Goal: Task Accomplishment & Management: Complete application form

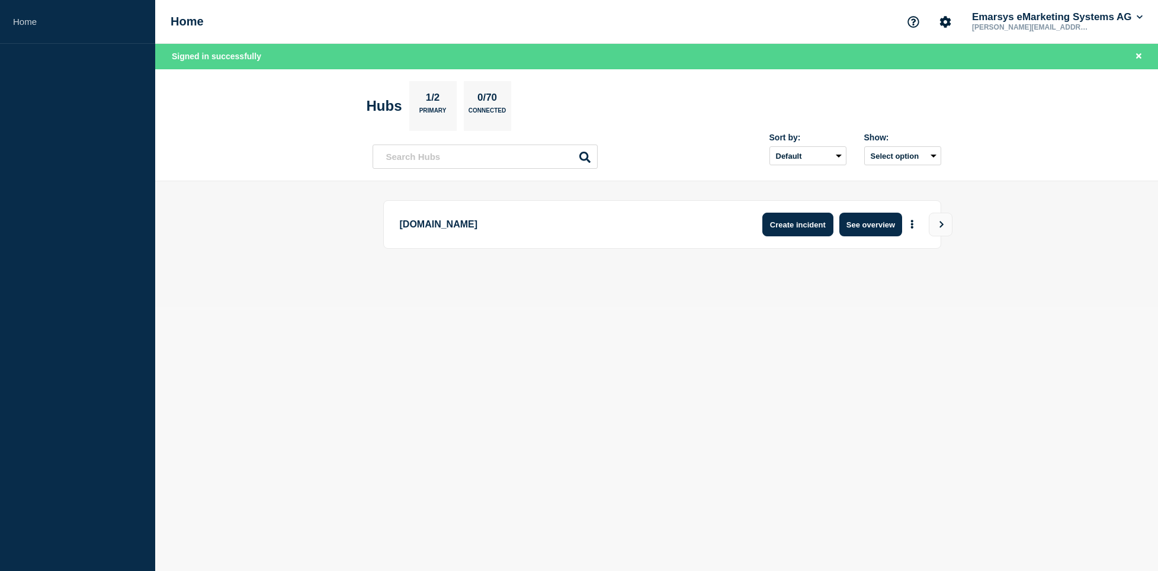
click at [790, 230] on button "Create incident" at bounding box center [797, 225] width 71 height 24
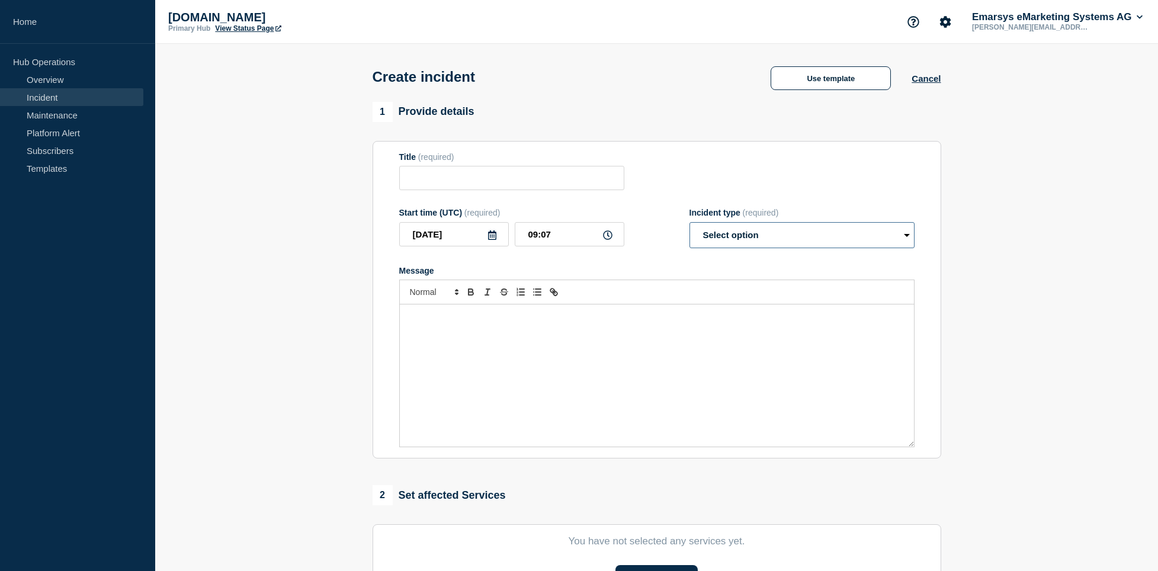
click at [689, 222] on select "Select option Investigating Identified Monitoring" at bounding box center [801, 235] width 225 height 26
select select "identified"
click option "Identified" at bounding box center [0, 0] width 0 height 0
click at [571, 355] on div "Message" at bounding box center [657, 375] width 514 height 142
click at [623, 374] on div "Message" at bounding box center [657, 375] width 514 height 142
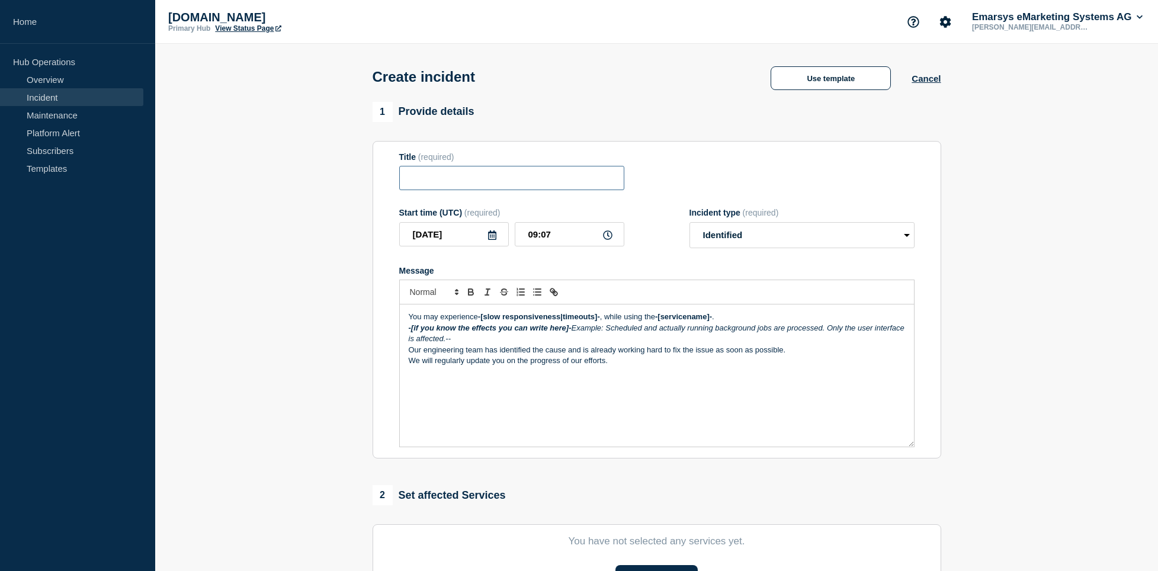
click at [474, 180] on input "Title" at bounding box center [511, 178] width 225 height 24
click at [511, 181] on input "Sales Data Import via SFTP stopped" at bounding box center [511, 178] width 225 height 24
type input "Sales Data Import via FTP stopped"
click at [548, 345] on p "-[if you know the effects you can write here]- Example: Scheduled and actually …" at bounding box center [657, 334] width 496 height 22
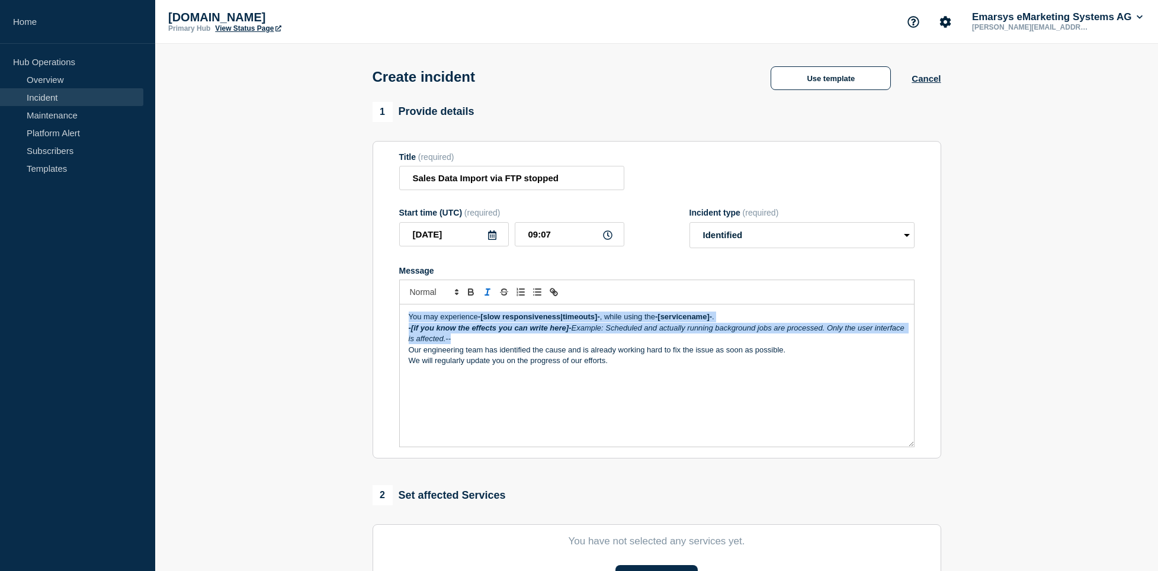
drag, startPoint x: 583, startPoint y: 345, endPoint x: 350, endPoint y: 317, distance: 234.9
click at [400, 317] on div "You may experience -[slow responsiveness|timeouts]- , while using the -[service…" at bounding box center [657, 375] width 514 height 142
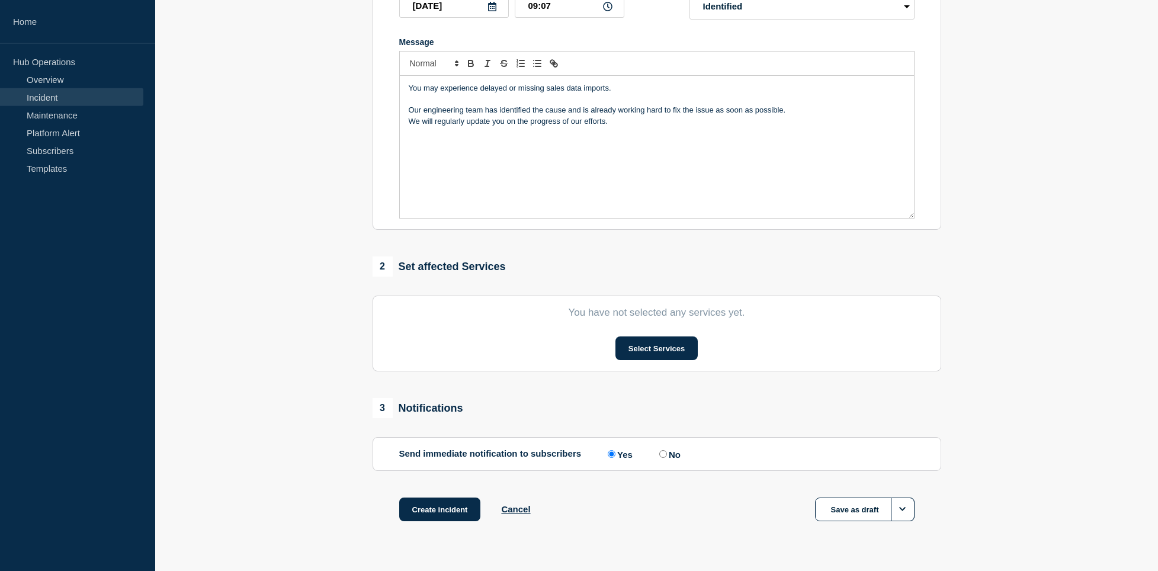
scroll to position [262, 0]
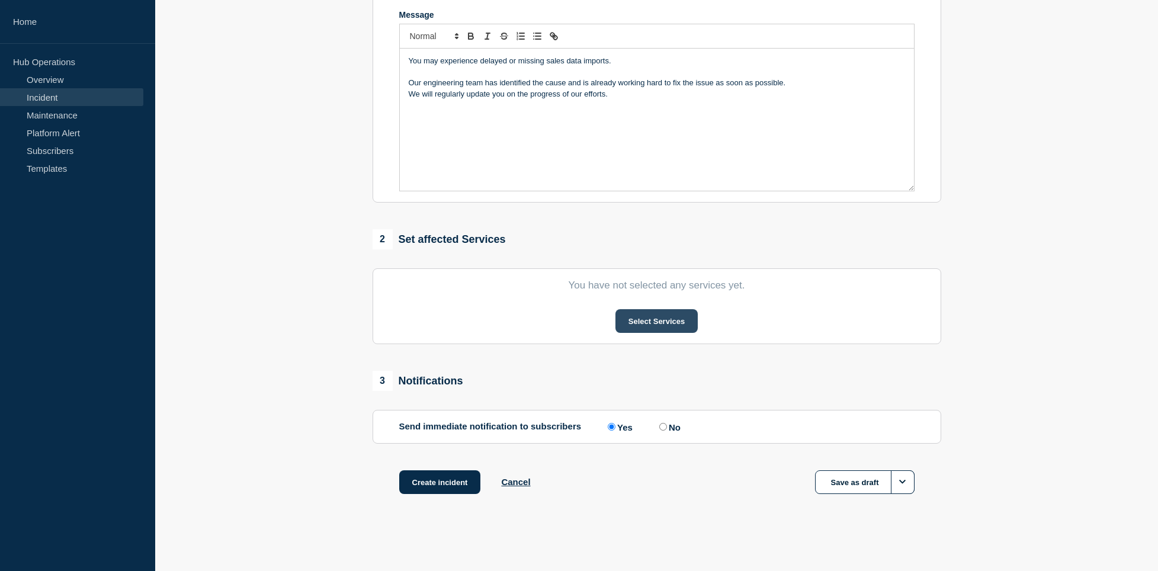
click at [644, 316] on button "Select Services" at bounding box center [656, 321] width 82 height 24
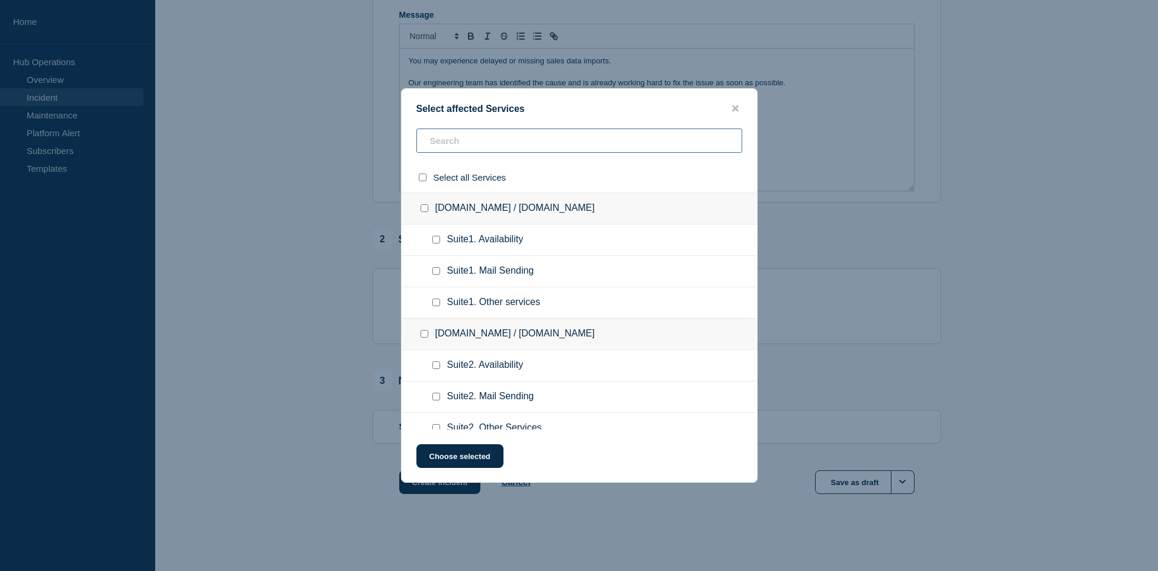
click at [484, 136] on input "text" at bounding box center [579, 140] width 326 height 24
type input "other"
click at [425, 181] on input "select all checkbox" at bounding box center [423, 177] width 8 height 8
checkbox input "true"
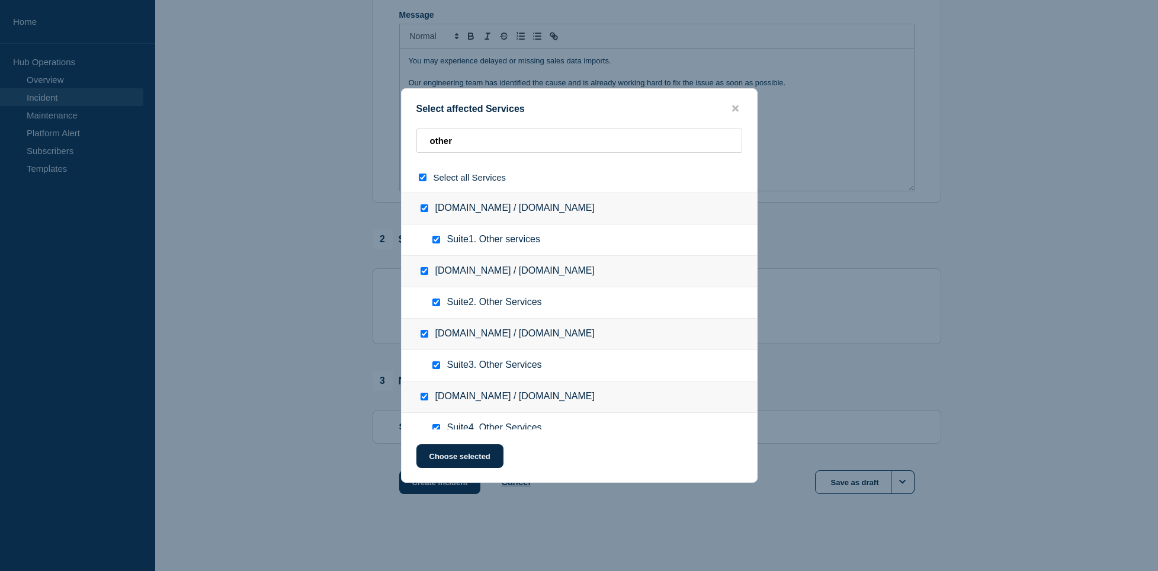
checkbox input "true"
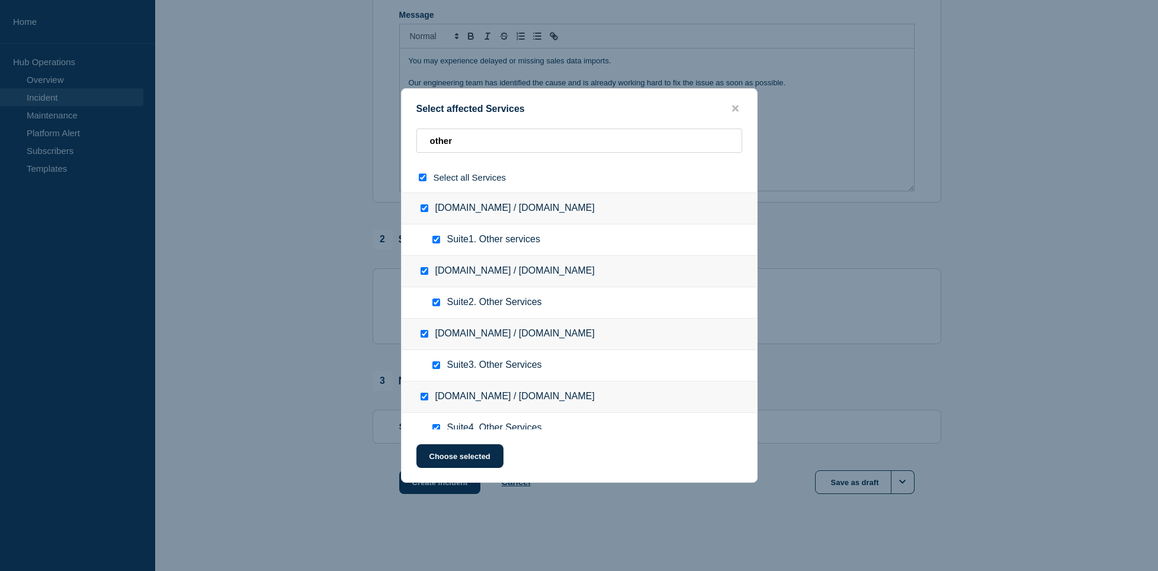
checkbox input "true"
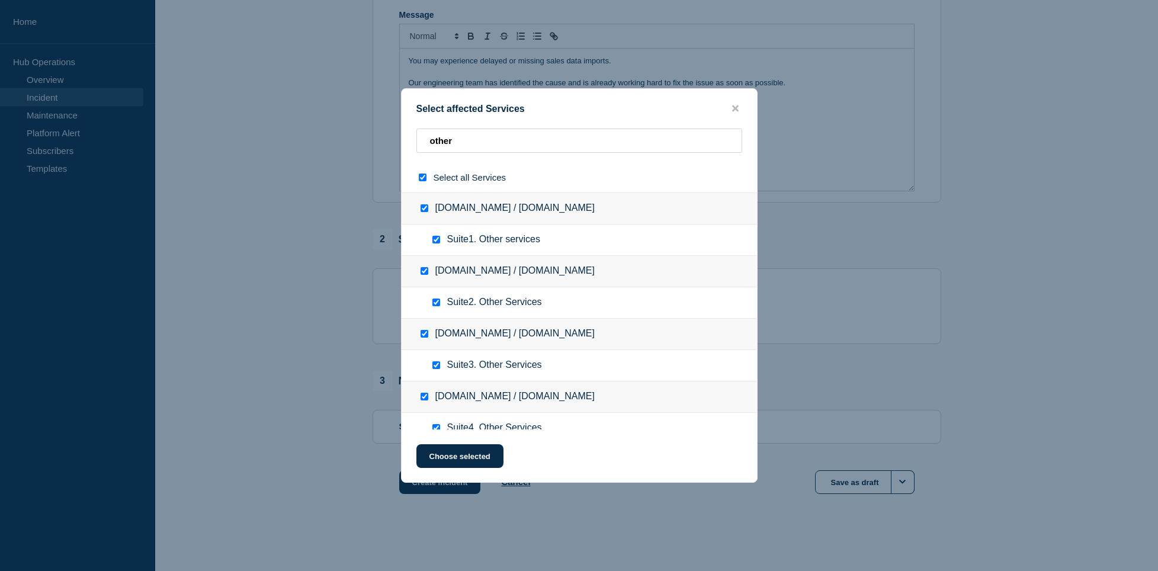
checkbox input "true"
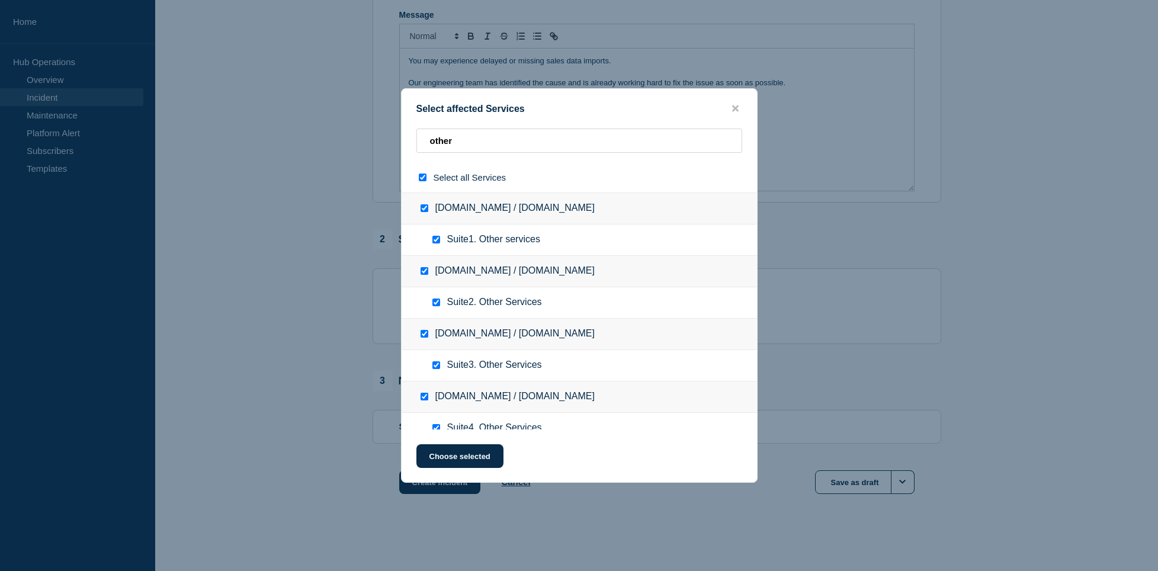
checkbox input "true"
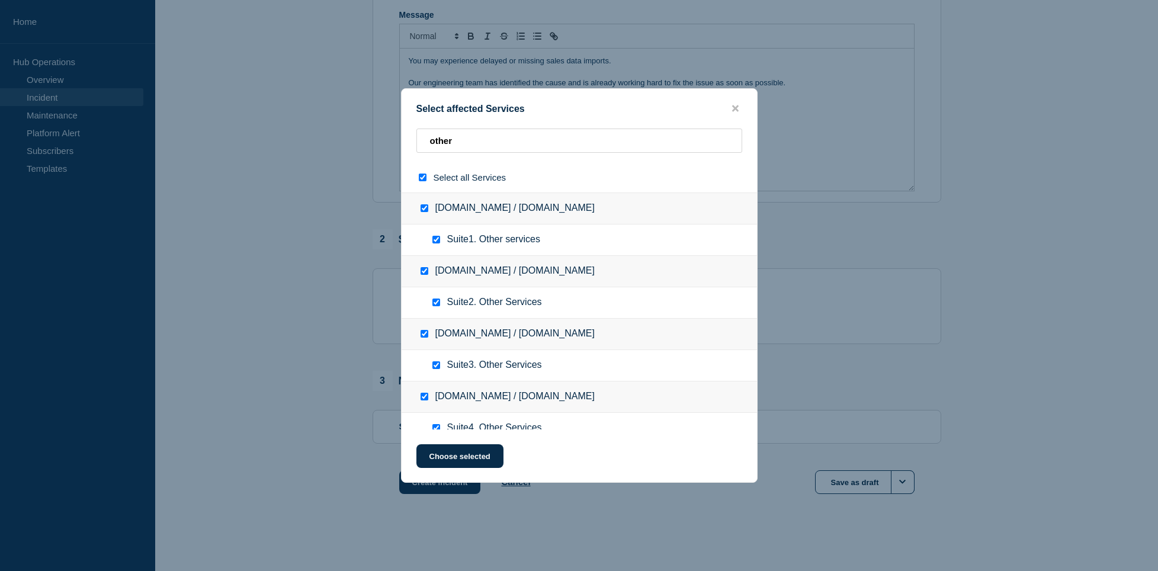
checkbox input "true"
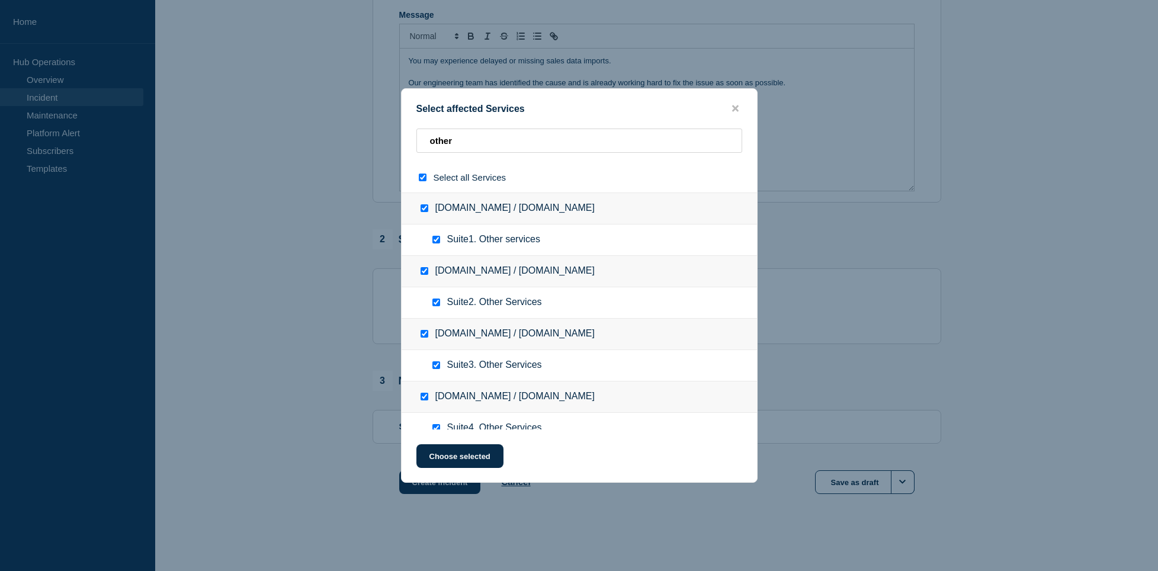
checkbox input "true"
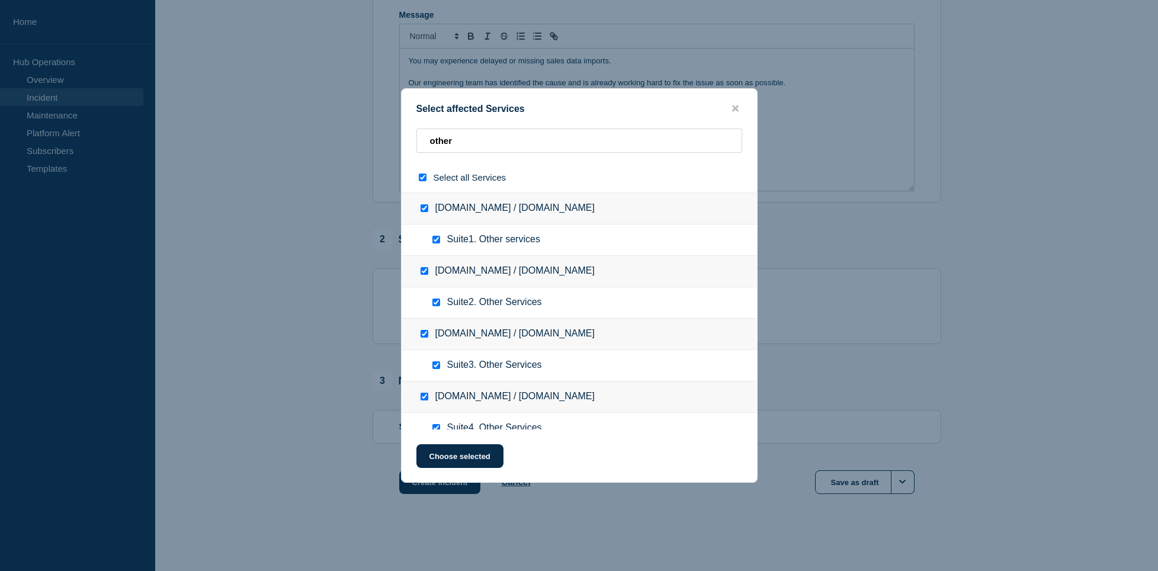
checkbox input "true"
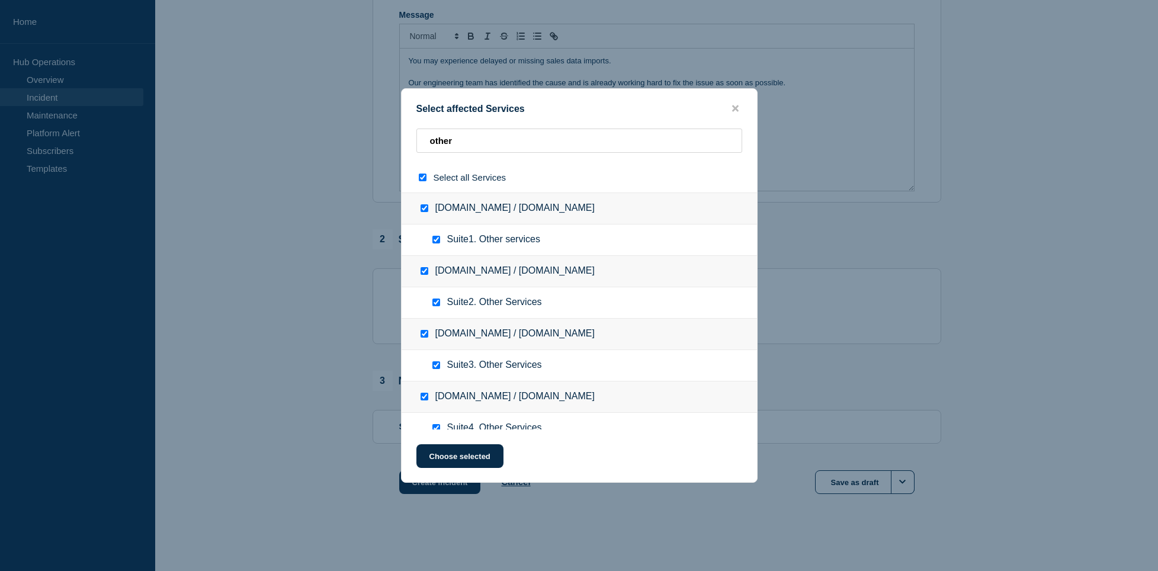
checkbox input "true"
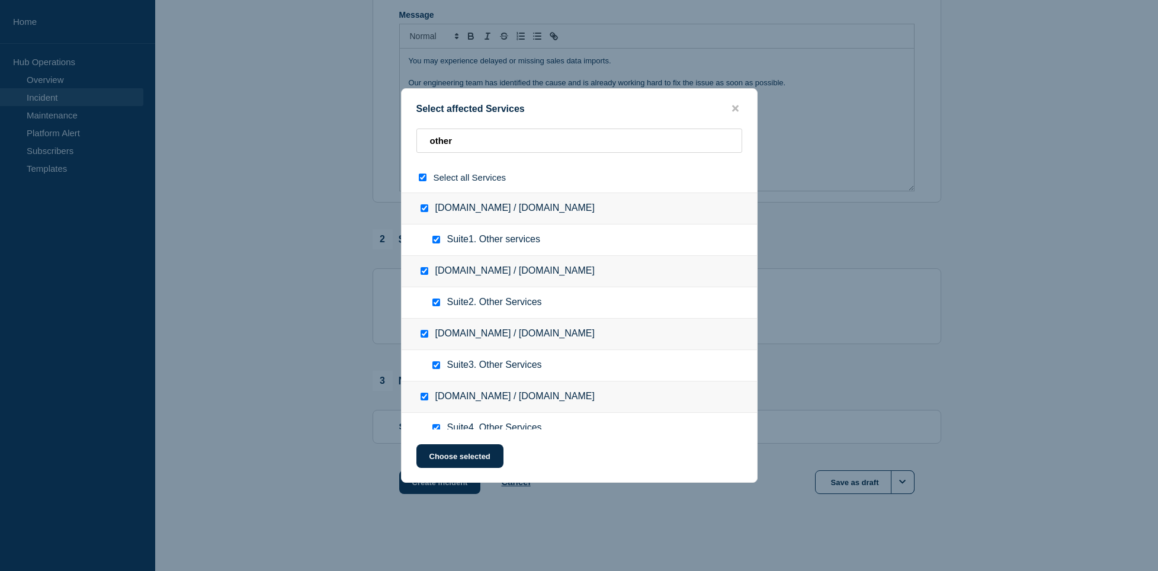
checkbox input "true"
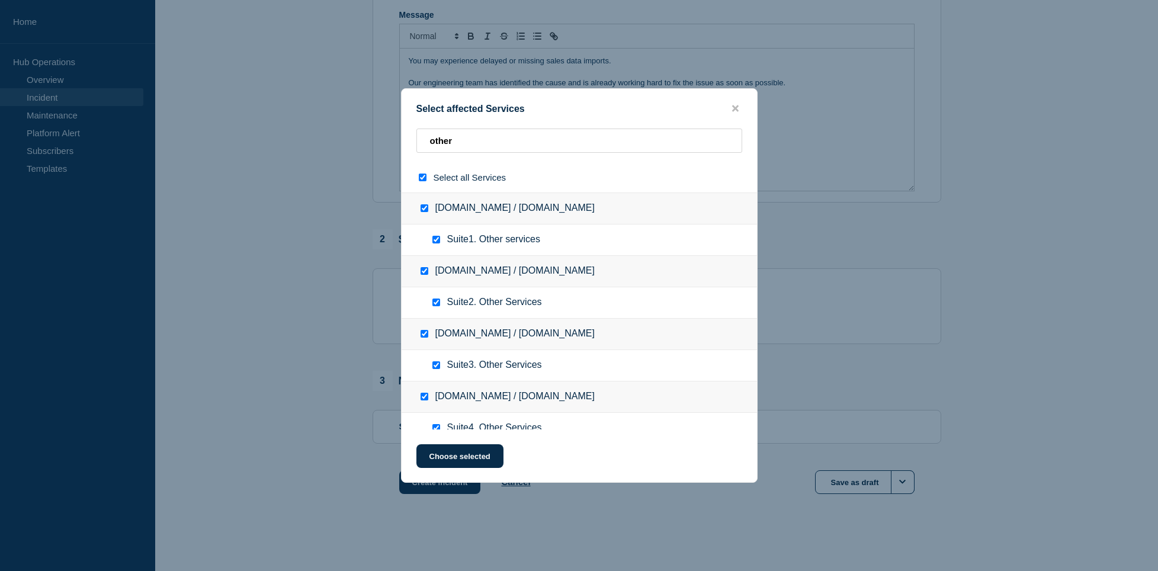
checkbox input "true"
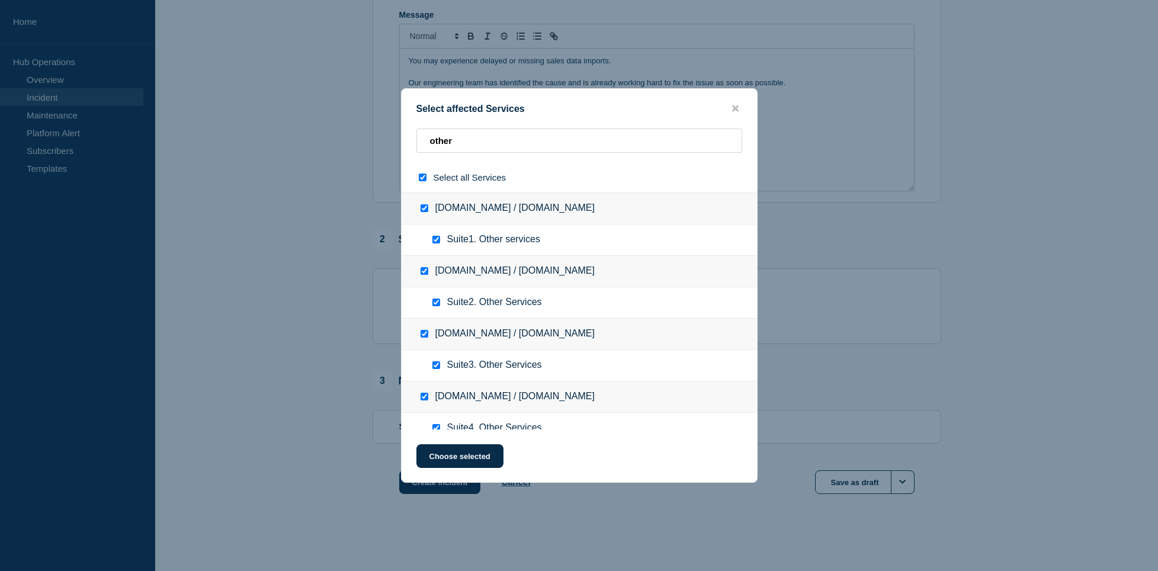
checkbox input "true"
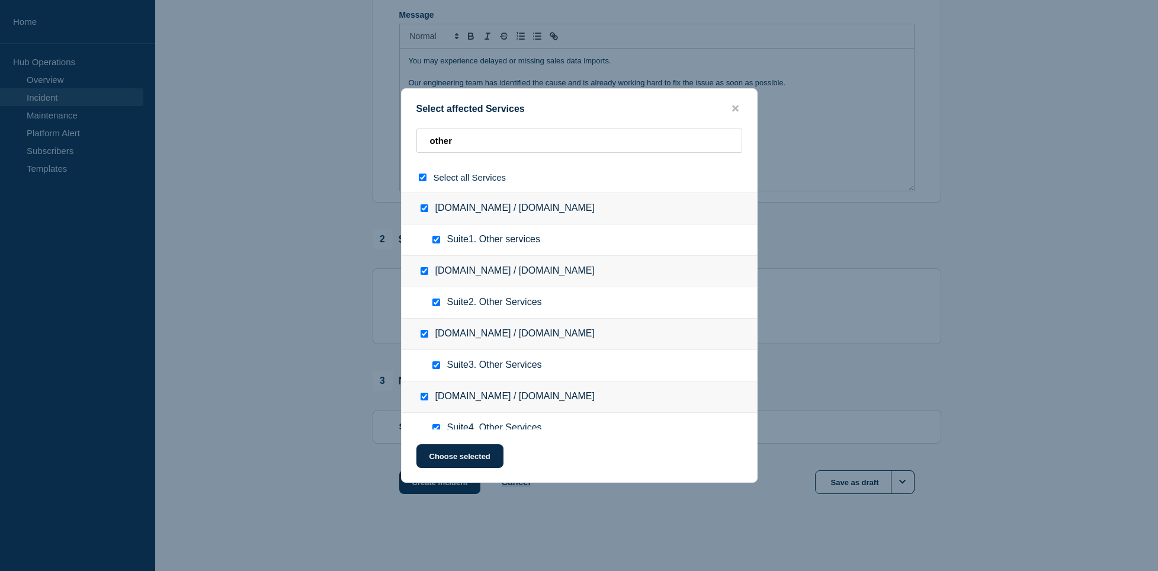
checkbox input "true"
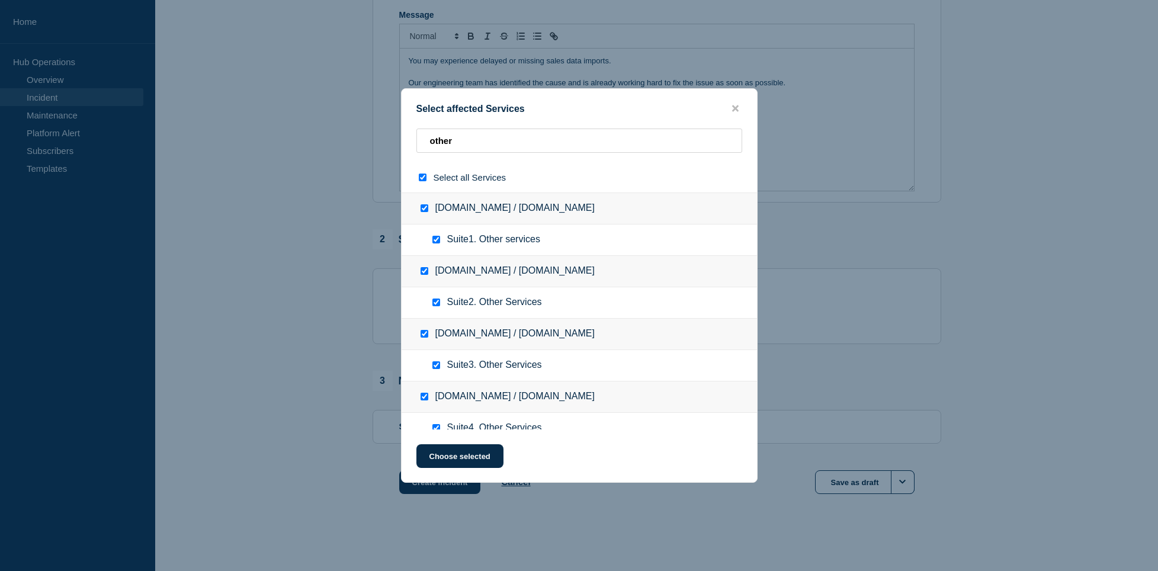
checkbox input "true"
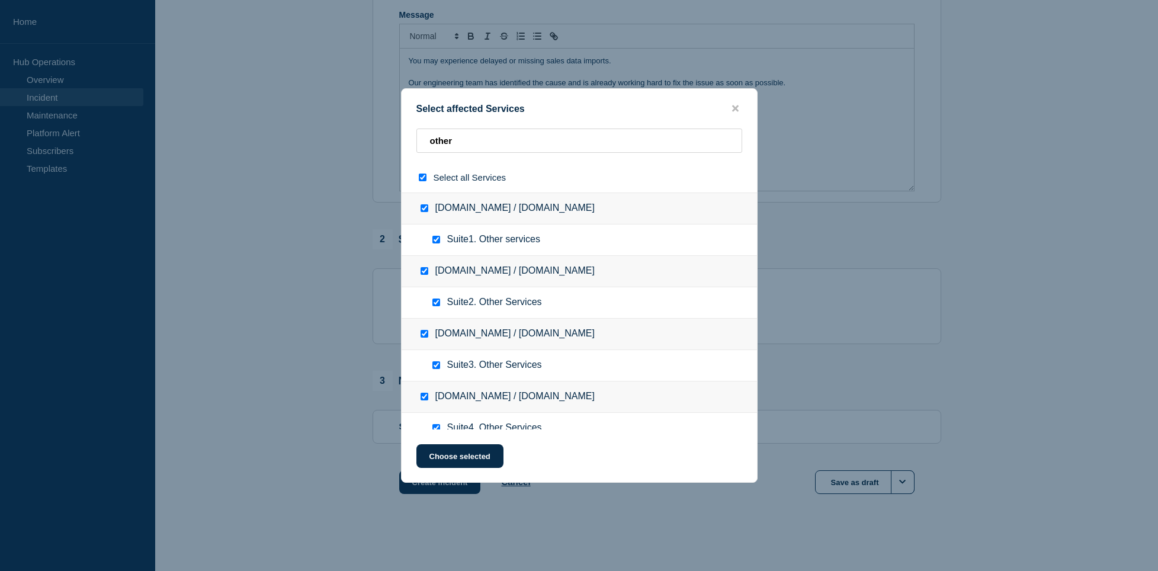
checkbox input "true"
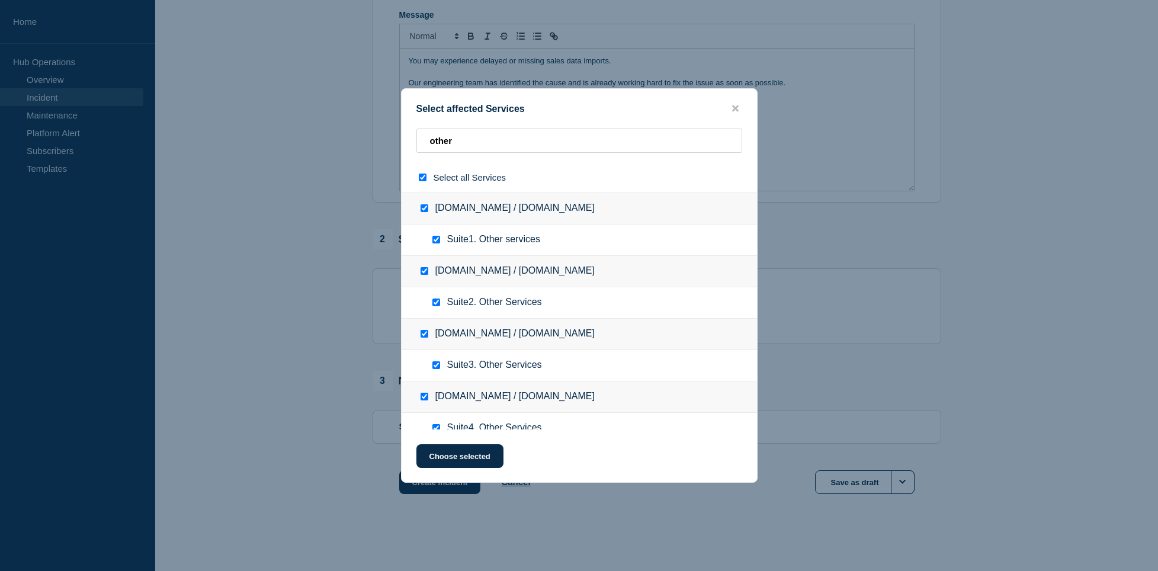
checkbox input "true"
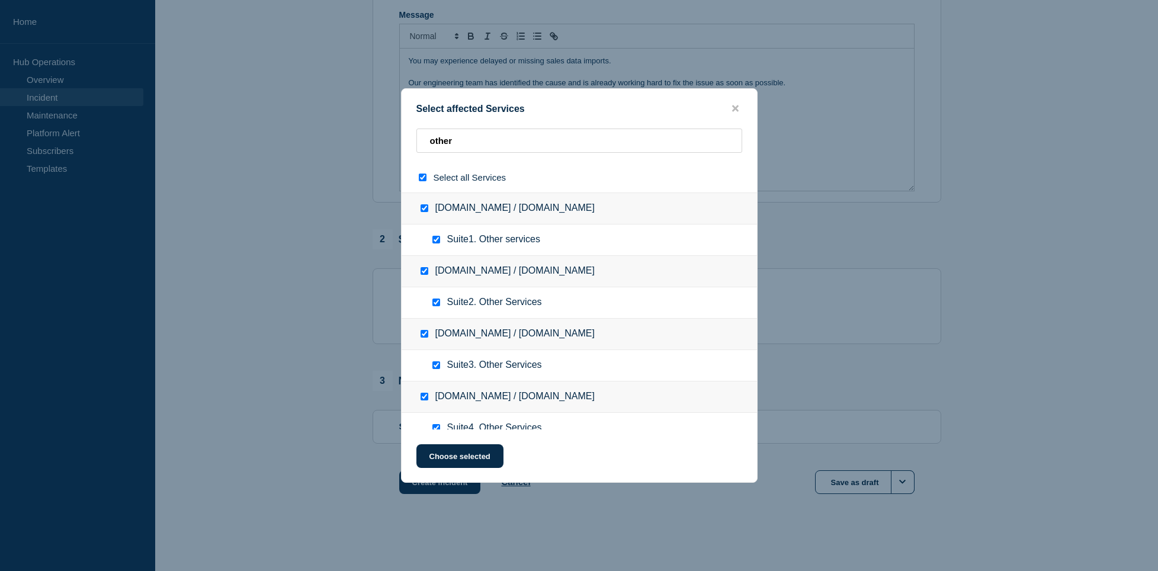
checkbox input "true"
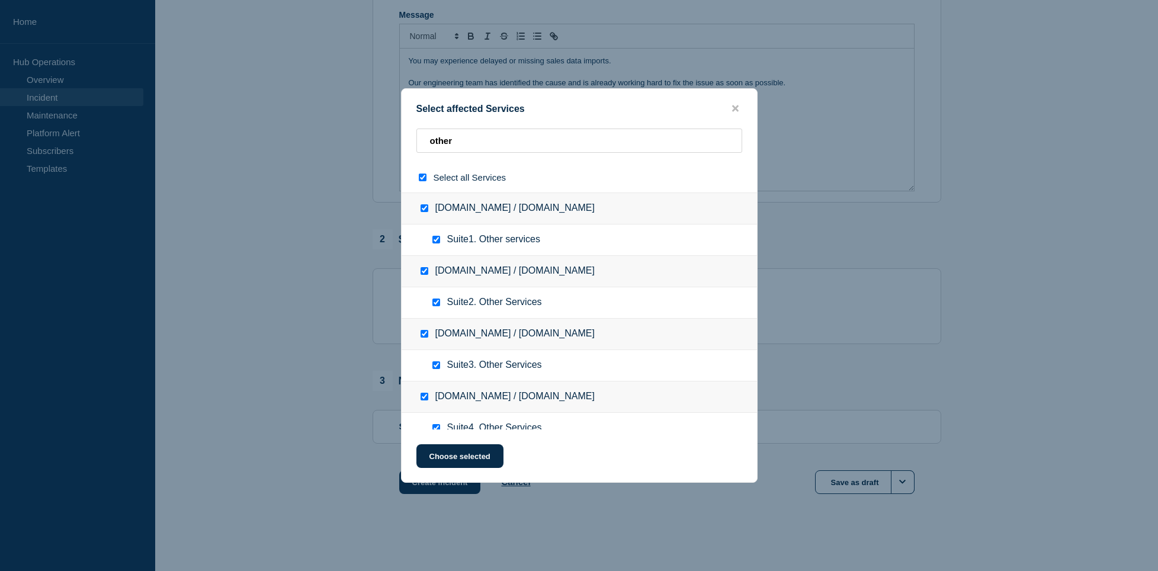
checkbox input "true"
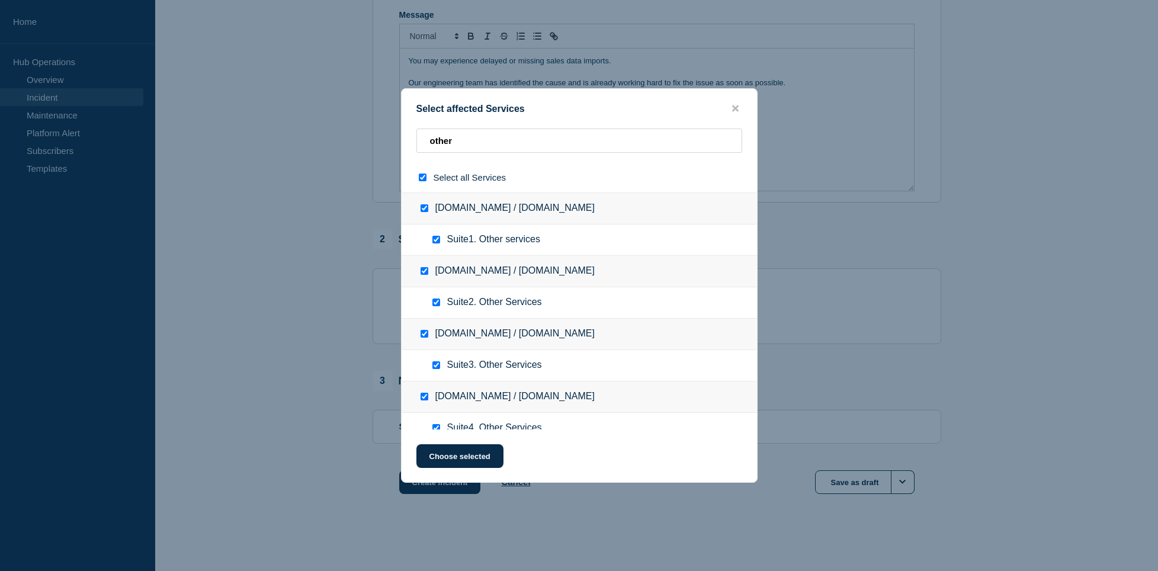
checkbox input "true"
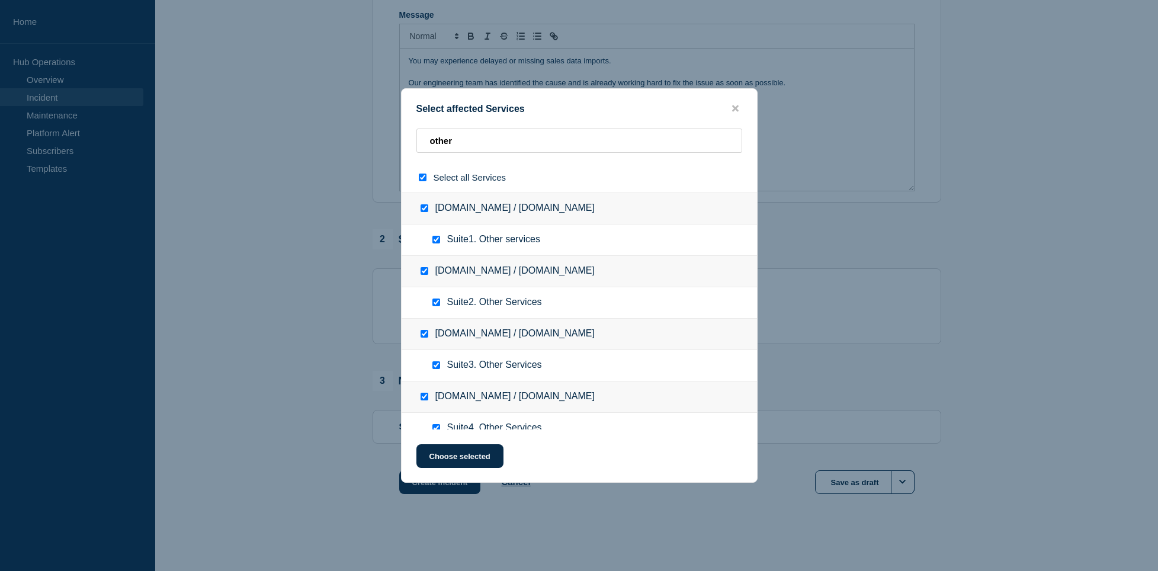
checkbox input "true"
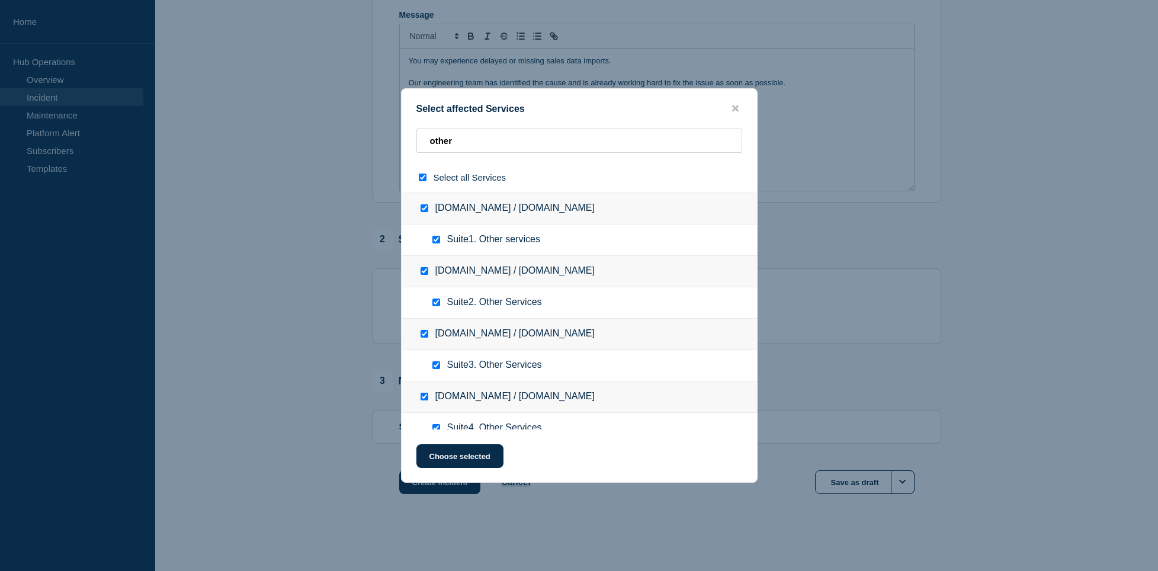
checkbox input "true"
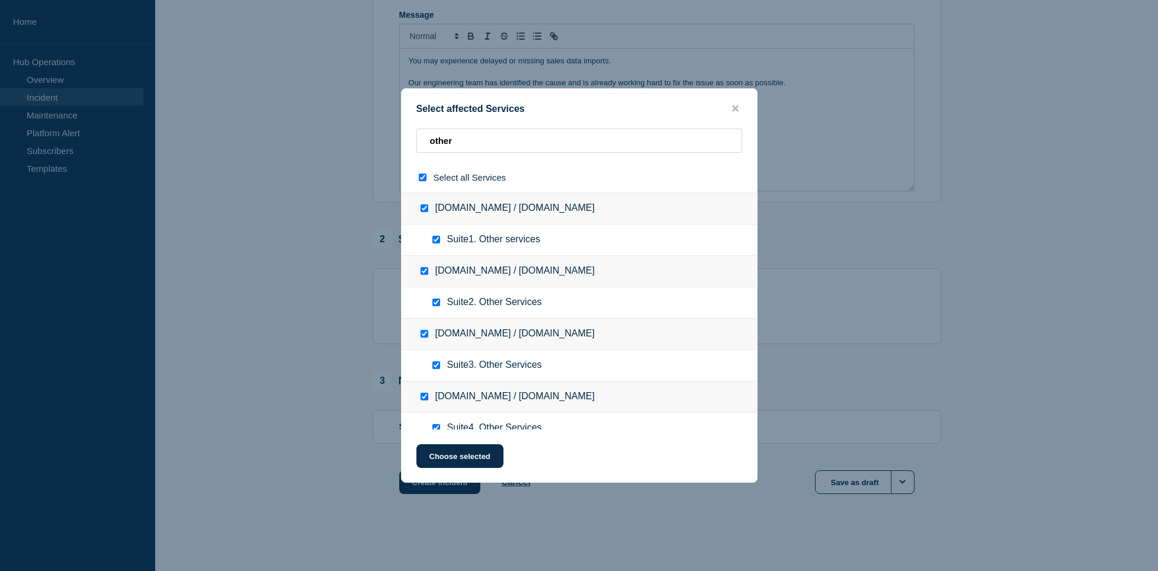
checkbox input "true"
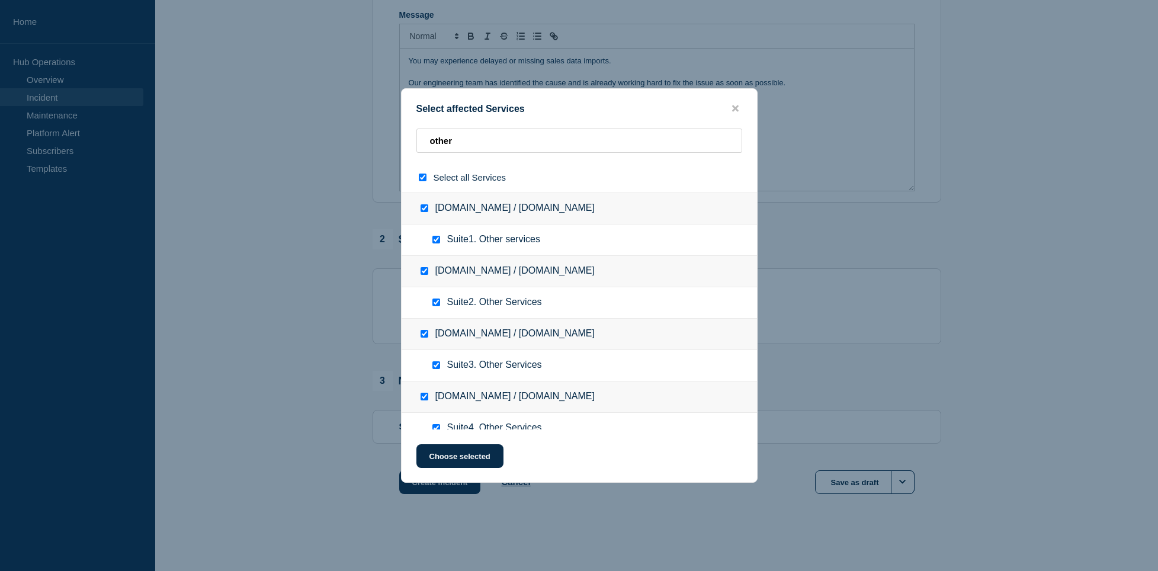
checkbox input "true"
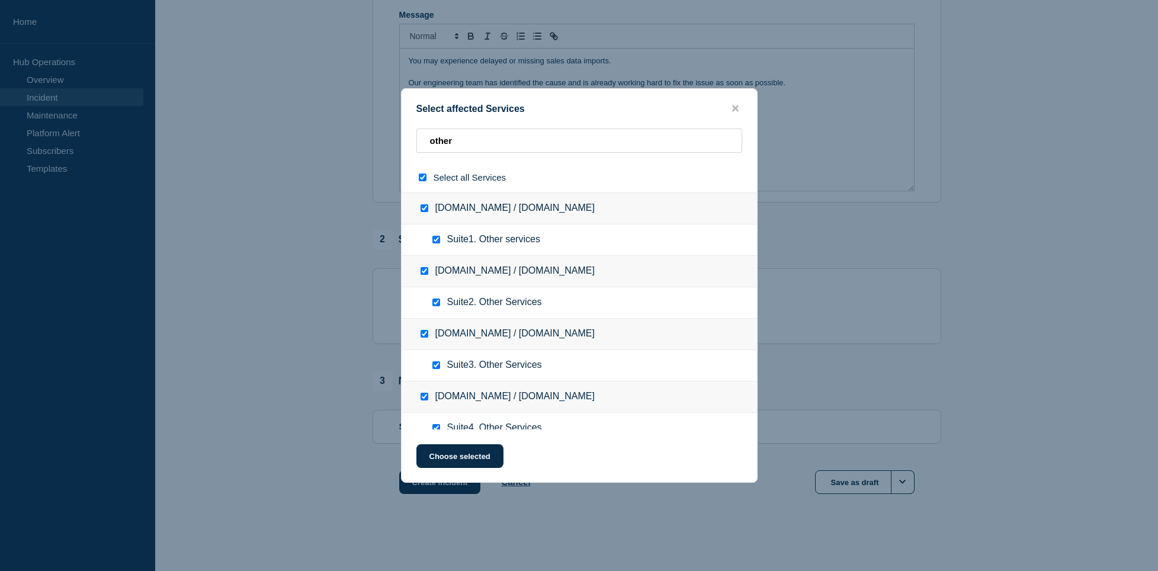
checkbox input "true"
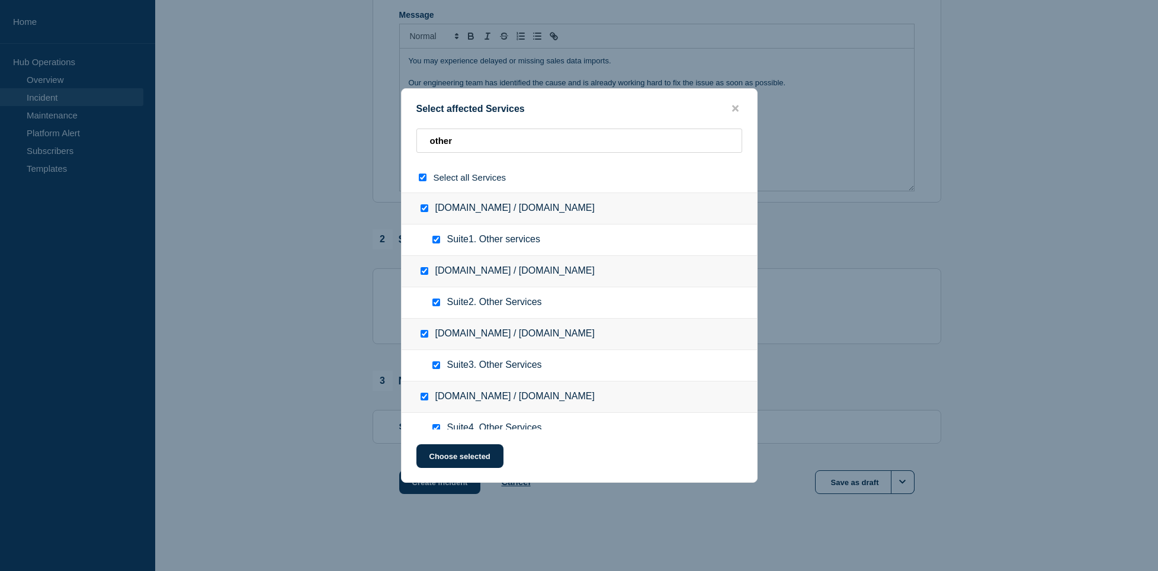
checkbox input "true"
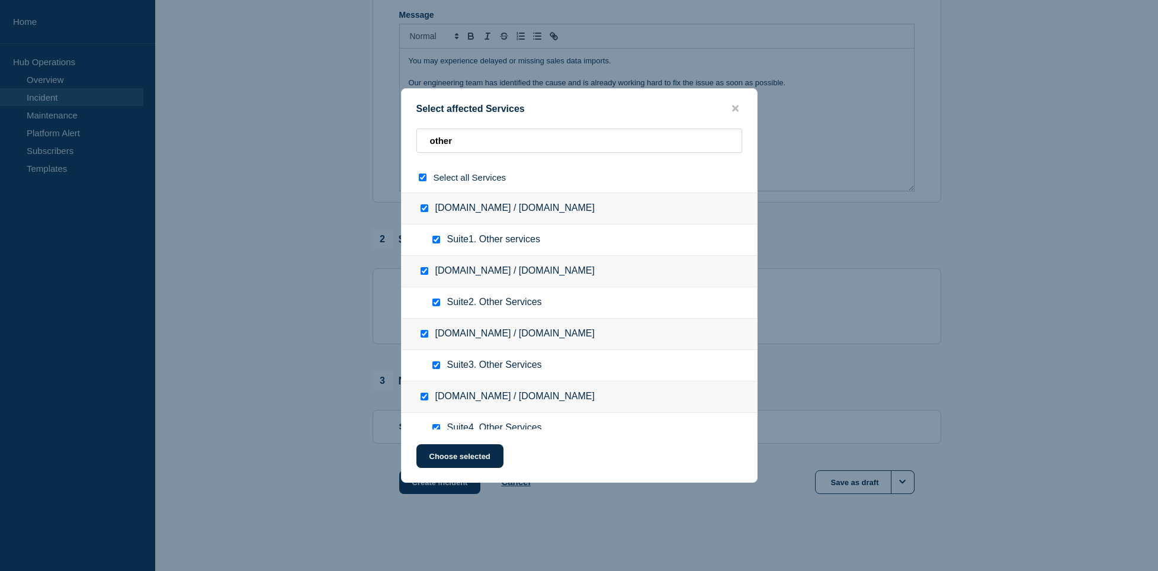
checkbox input "true"
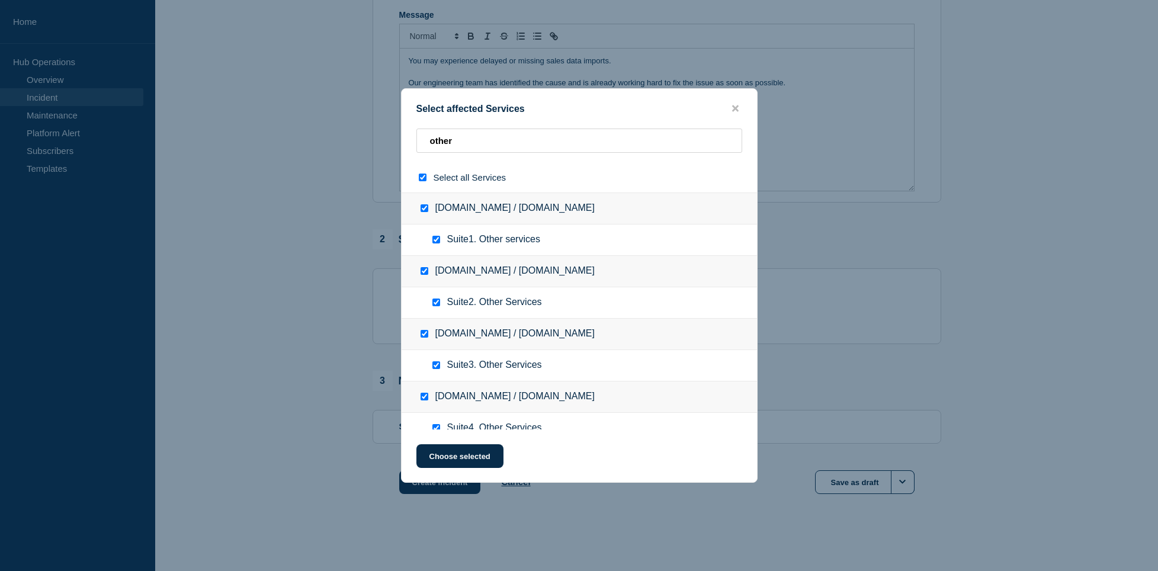
checkbox input "true"
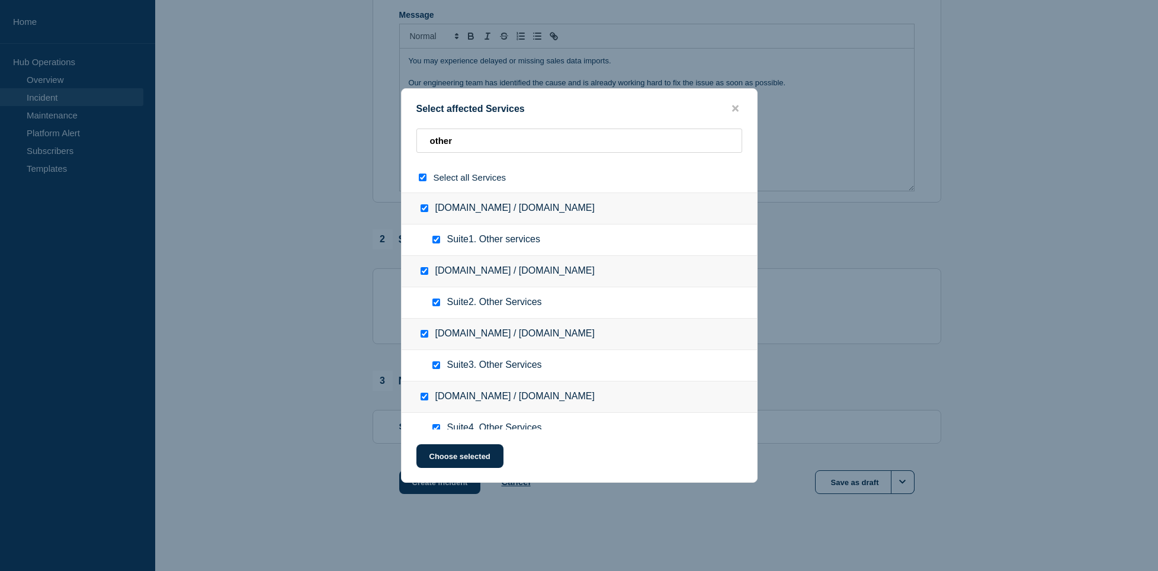
checkbox input "true"
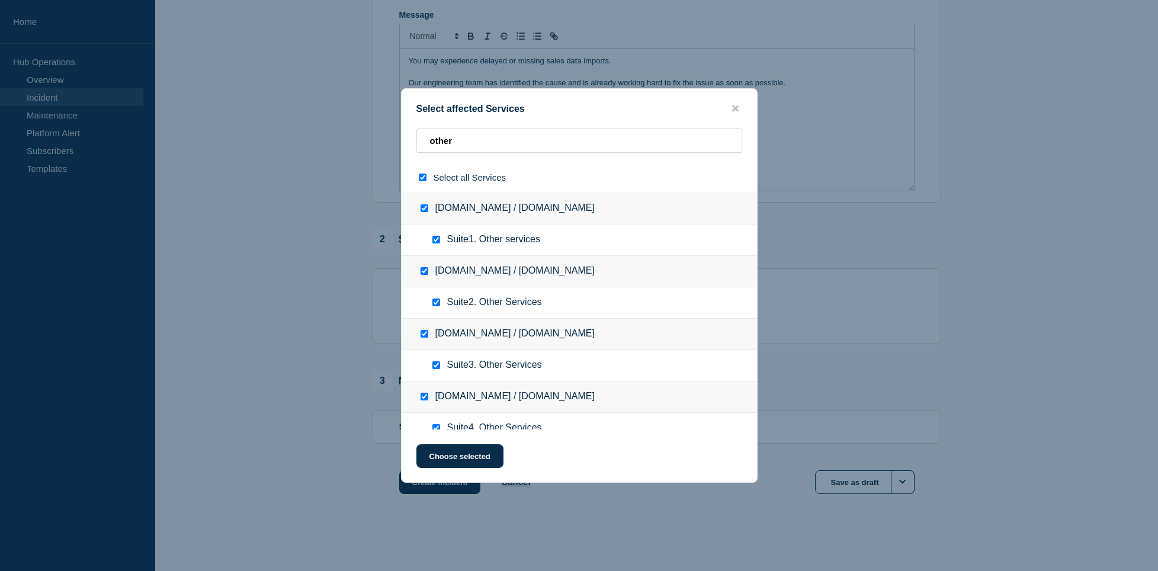
checkbox input "true"
click at [477, 452] on button "Choose selected" at bounding box center [459, 456] width 87 height 24
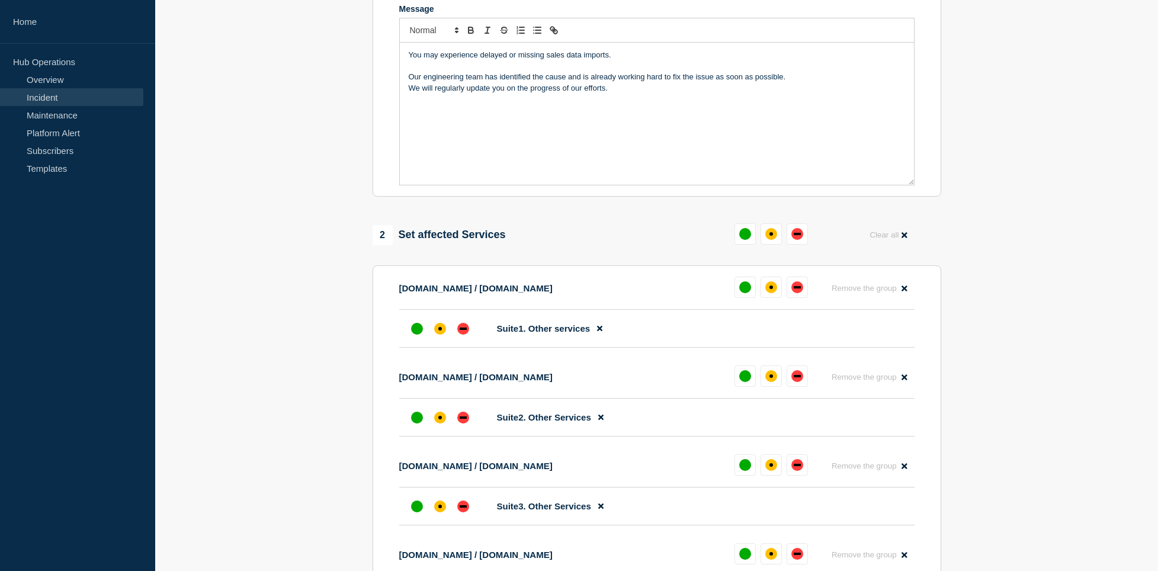
click at [634, 60] on p "You may experience delayed or missing sales data imports." at bounding box center [657, 55] width 496 height 11
click at [657, 103] on div "You may experience delayed or missing sales data imports, affecting segmentatio…" at bounding box center [657, 114] width 514 height 142
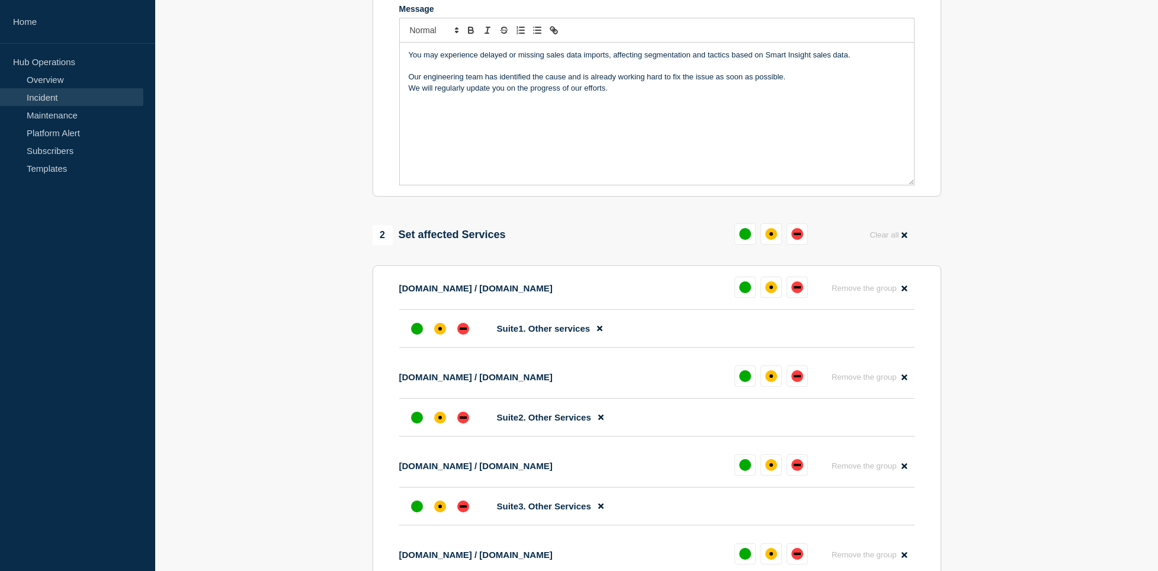
click at [657, 103] on div "You may experience delayed or missing sales data imports, affecting segmentatio…" at bounding box center [657, 114] width 514 height 142
click at [792, 245] on button at bounding box center [796, 233] width 21 height 21
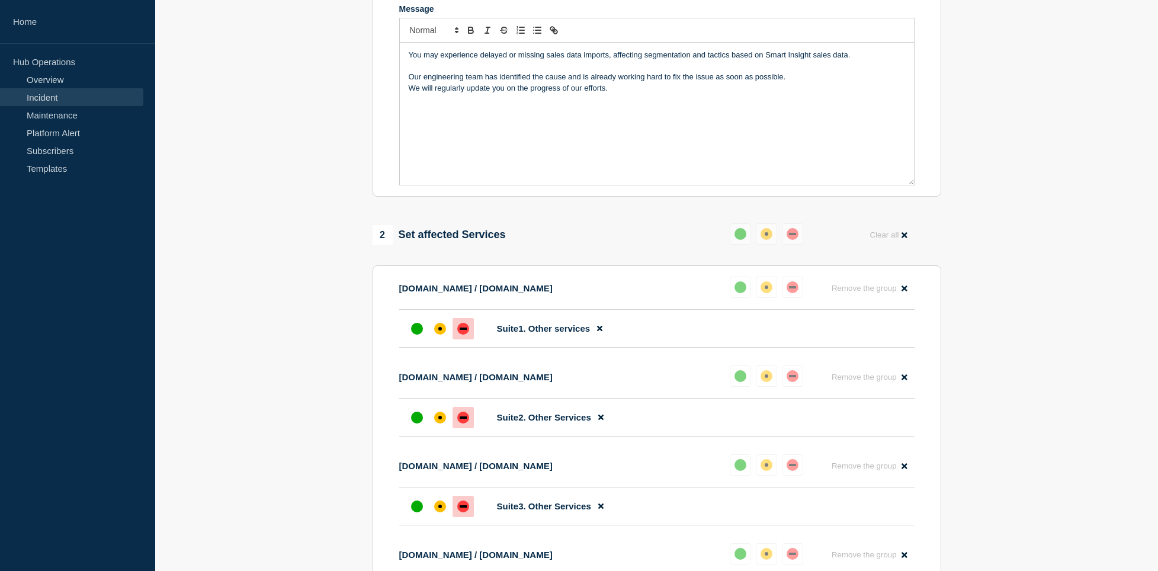
click at [766, 236] on div "affected" at bounding box center [766, 234] width 4 height 4
click at [790, 235] on div "down" at bounding box center [792, 234] width 7 height 2
click at [773, 211] on button "Reset" at bounding box center [768, 210] width 24 height 10
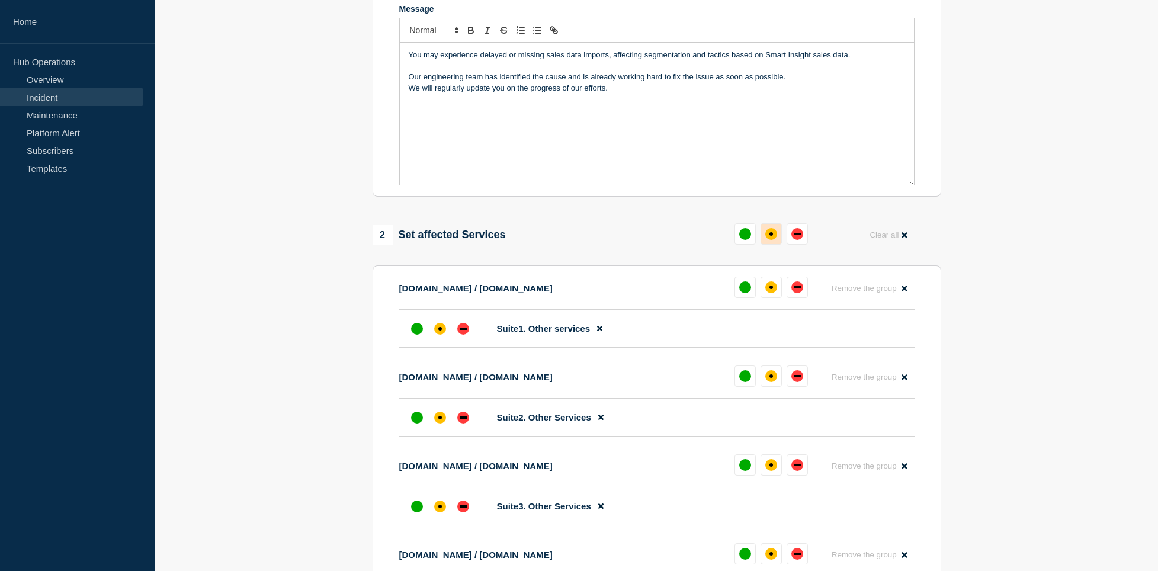
click at [777, 236] on button at bounding box center [770, 233] width 21 height 21
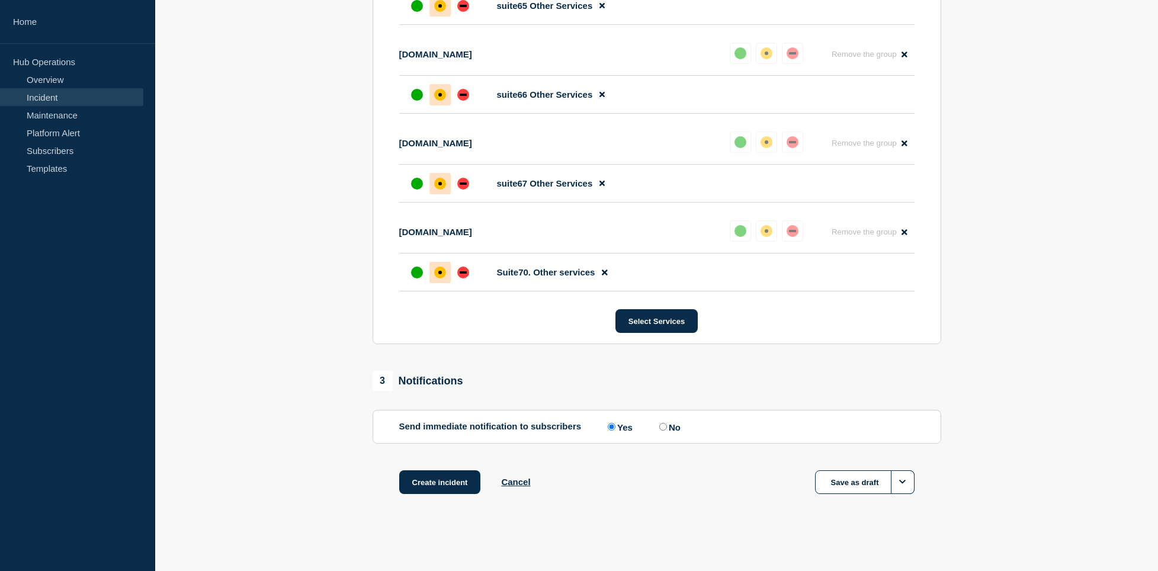
scroll to position [0, 0]
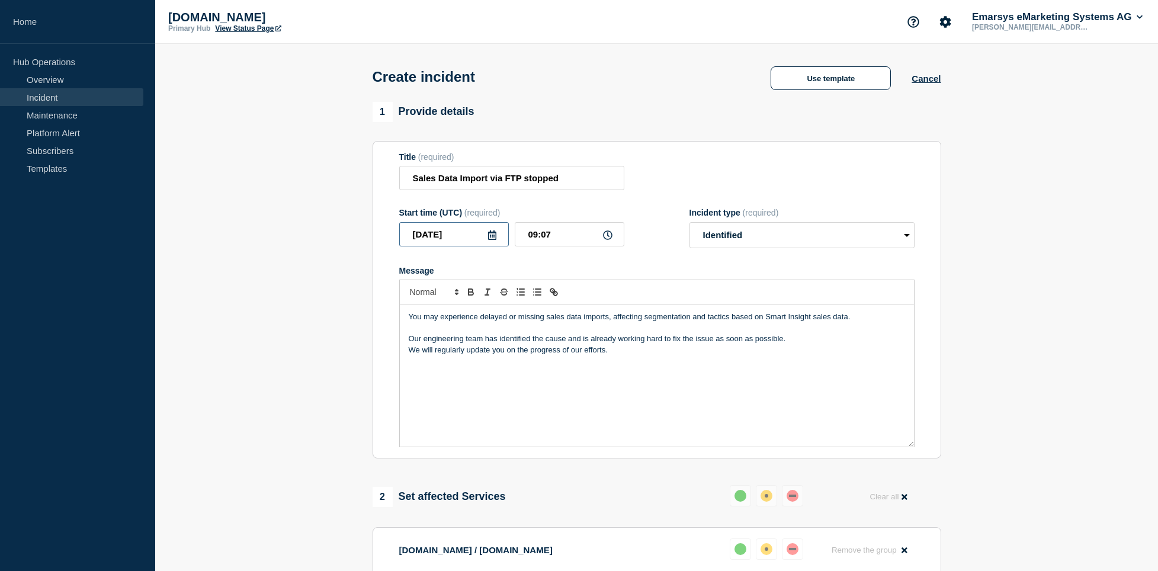
click at [471, 242] on input "2025-09-26" at bounding box center [454, 234] width 110 height 24
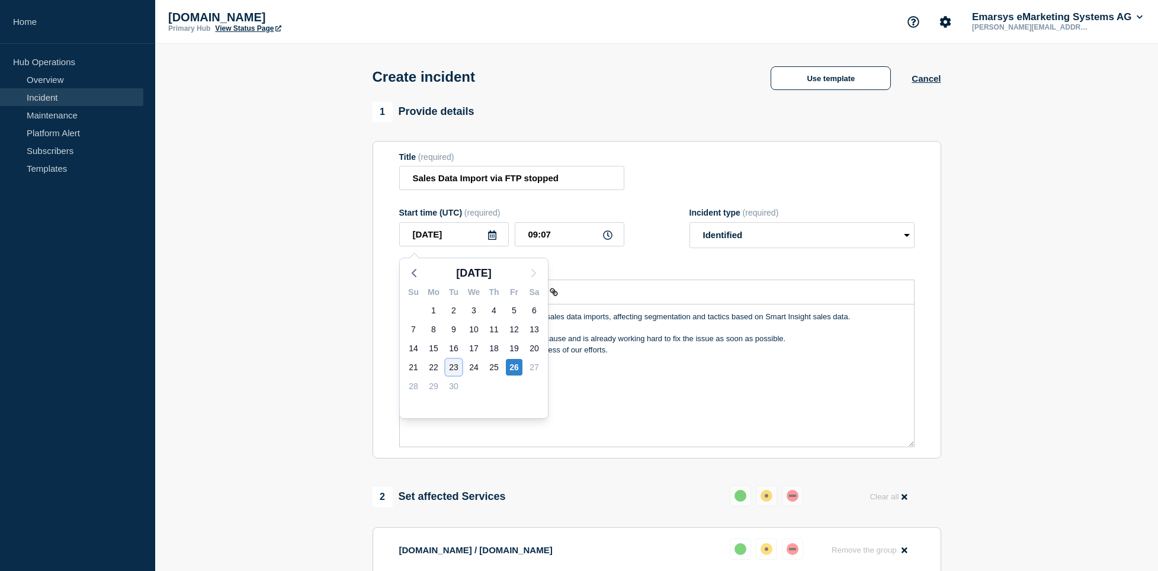
click at [455, 365] on div "23" at bounding box center [453, 367] width 17 height 17
type input "2025-09-23"
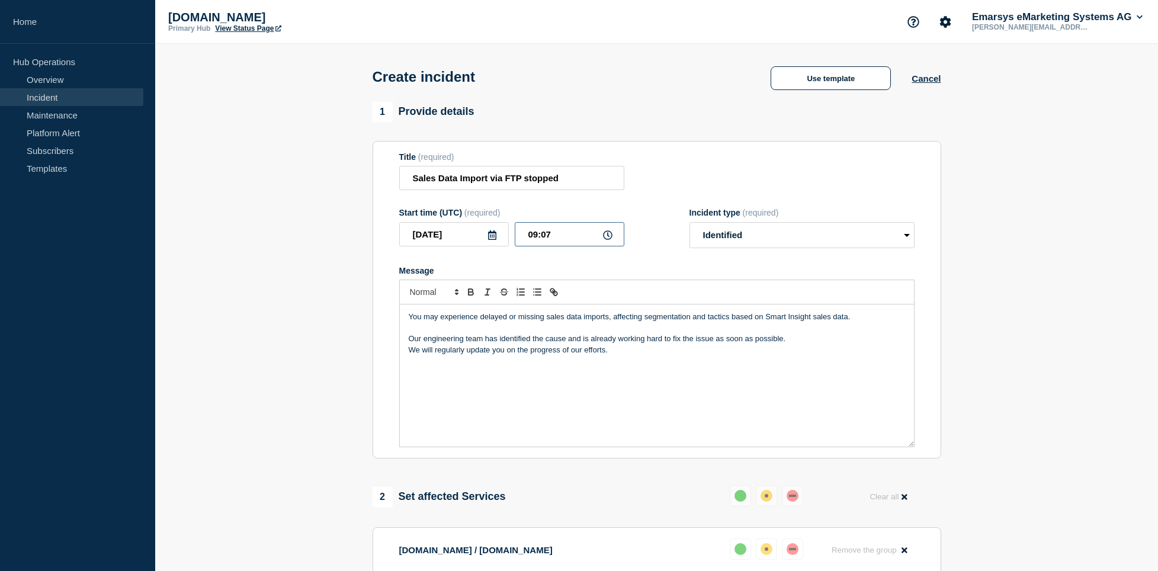
drag, startPoint x: 563, startPoint y: 240, endPoint x: 504, endPoint y: 234, distance: 59.5
click at [515, 234] on input "09:07" at bounding box center [570, 234] width 110 height 24
type input "21:52"
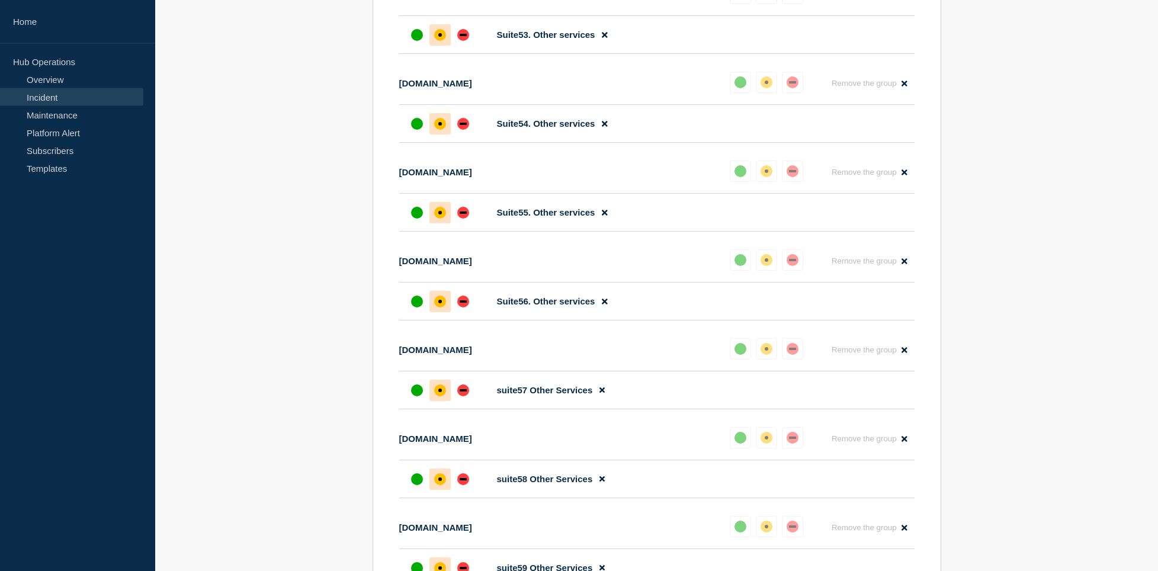
scroll to position [6356, 0]
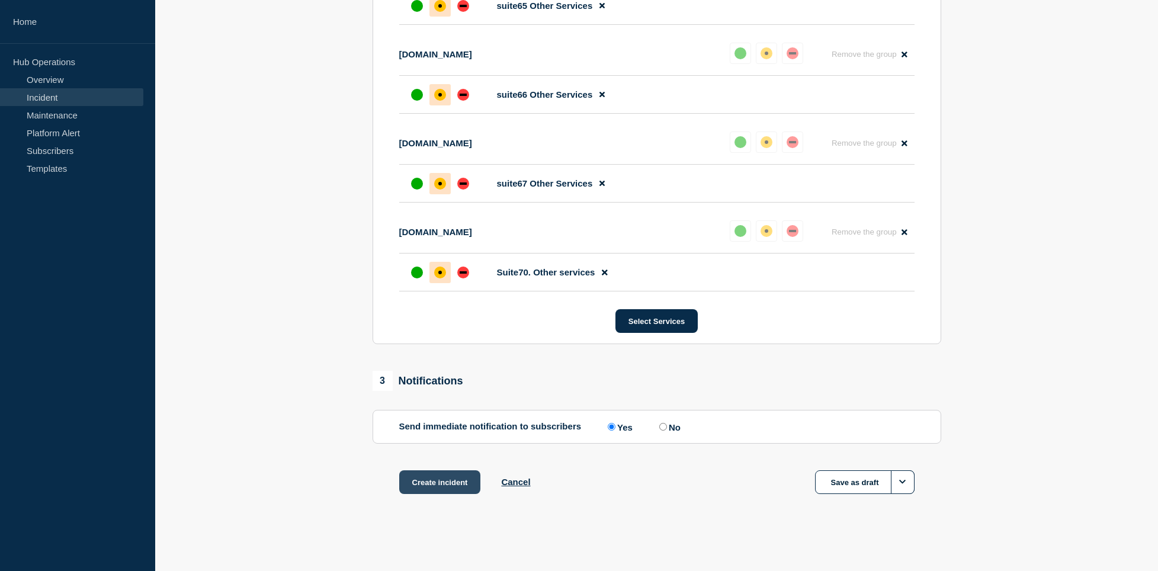
click at [420, 474] on button "Create incident" at bounding box center [440, 482] width 82 height 24
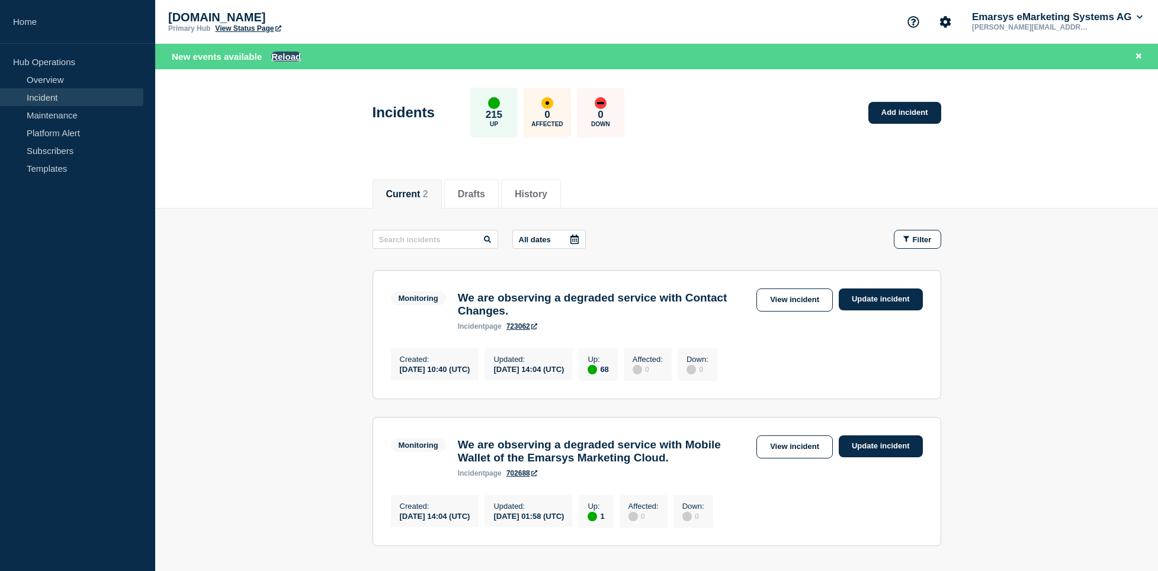
click at [291, 56] on button "Reload" at bounding box center [286, 57] width 30 height 10
